Goal: Task Accomplishment & Management: Use online tool/utility

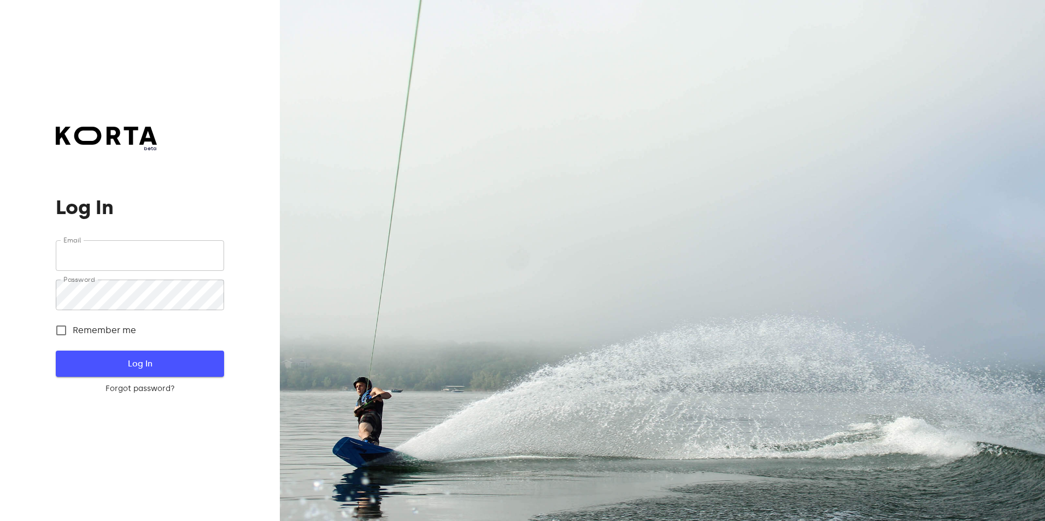
type input "[EMAIL_ADDRESS][DOMAIN_NAME]"
click at [113, 368] on span "Log In" at bounding box center [139, 364] width 133 height 14
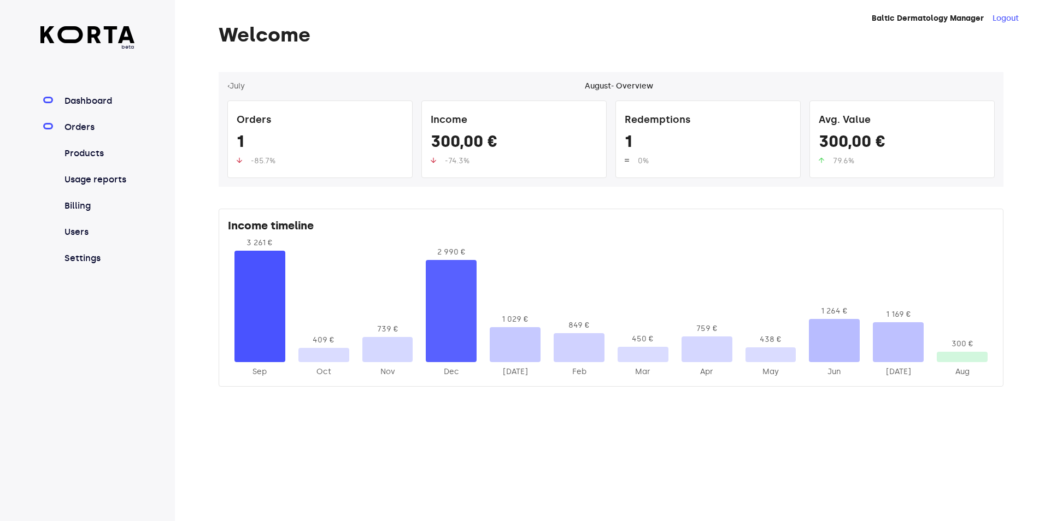
click at [64, 129] on link "Orders" at bounding box center [98, 127] width 73 height 13
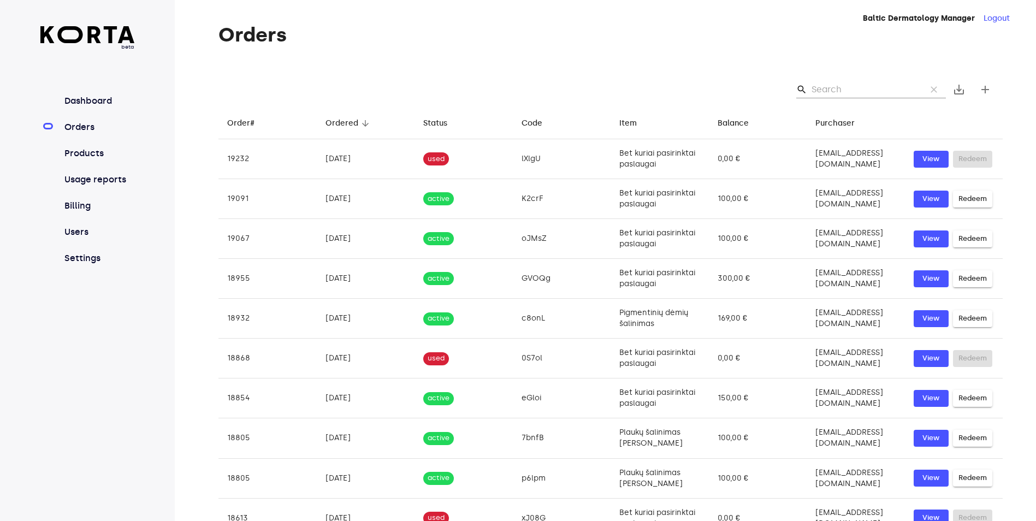
click at [814, 91] on input "Search" at bounding box center [865, 89] width 106 height 17
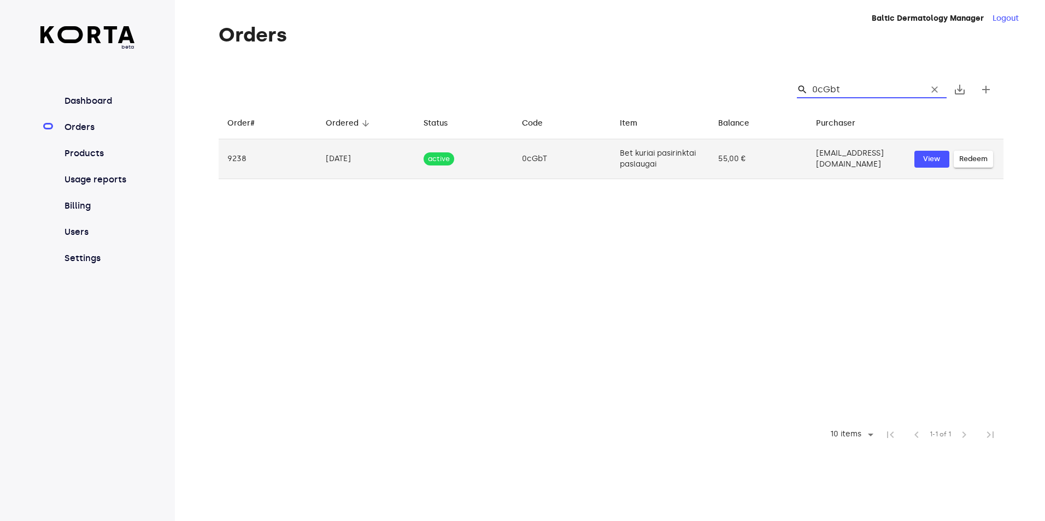
type input "0cGbt"
click at [962, 162] on span "Redeem" at bounding box center [973, 159] width 28 height 13
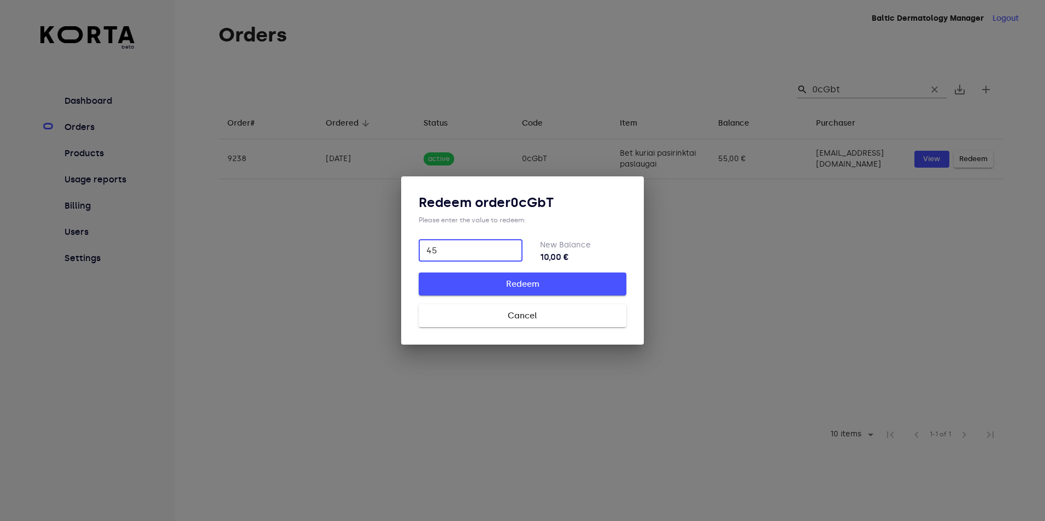
type input "45"
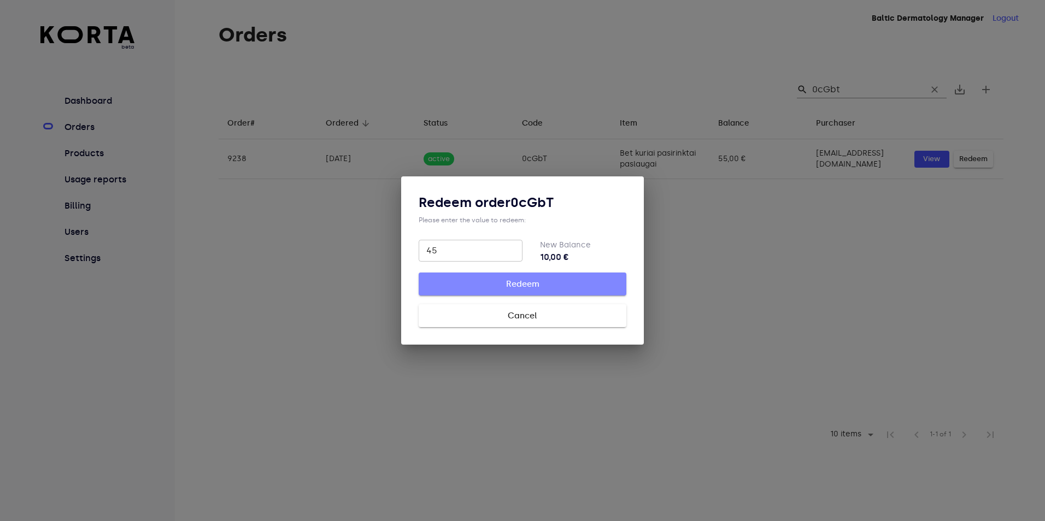
click at [539, 286] on span "Redeem" at bounding box center [522, 284] width 173 height 14
